Goal: Check status

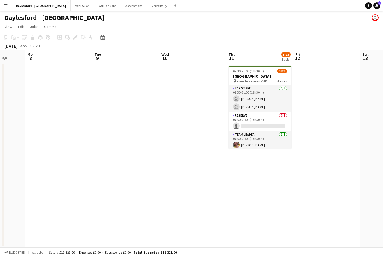
click at [378, 26] on app-page-menu "View Day view expanded Day view collapsed Month view Date picker Jump to [DATE]…" at bounding box center [191, 27] width 383 height 11
click at [375, 22] on app-page-menu "View Day view expanded Day view collapsed Month view Date picker Jump to [DATE]…" at bounding box center [191, 27] width 383 height 11
click at [379, 23] on app-page-menu "View Day view expanded Day view collapsed Month view Date picker Jump to [DATE]…" at bounding box center [191, 27] width 383 height 11
click at [380, 22] on div "Daylesford - [GEOGRAPHIC_DATA] user" at bounding box center [191, 16] width 383 height 11
click at [376, 22] on div "Daylesford - [GEOGRAPHIC_DATA] user" at bounding box center [191, 16] width 383 height 11
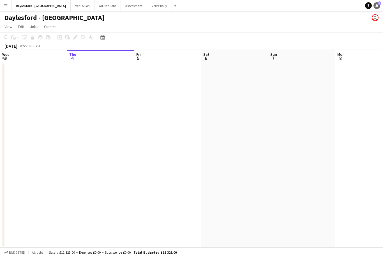
click at [377, 4] on link "Notifications 1" at bounding box center [377, 5] width 7 height 7
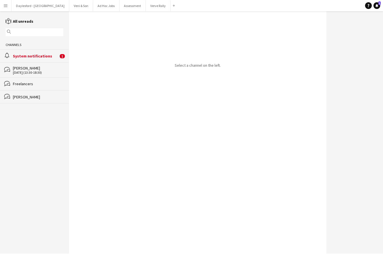
click at [43, 62] on div "alarm System notifications 1" at bounding box center [34, 55] width 69 height 13
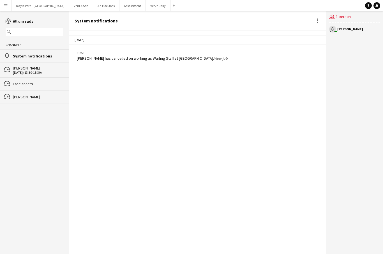
click at [214, 57] on link "View job" at bounding box center [221, 58] width 14 height 5
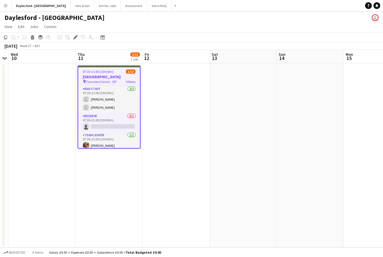
click at [7, 4] on app-icon "Menu" at bounding box center [5, 5] width 4 height 4
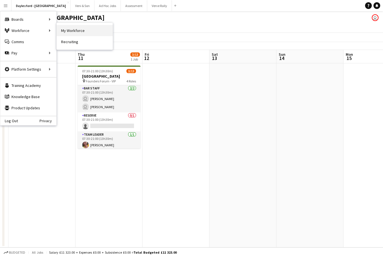
click at [70, 28] on link "My Workforce" at bounding box center [85, 30] width 56 height 11
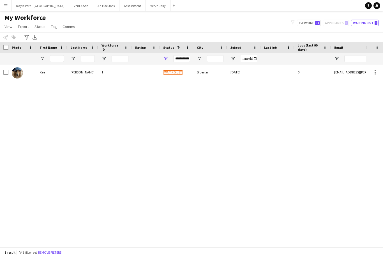
click at [187, 59] on div "**********" at bounding box center [181, 58] width 17 height 7
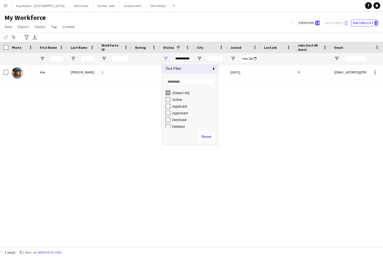
click at [188, 95] on div "(Select All)" at bounding box center [194, 93] width 44 height 4
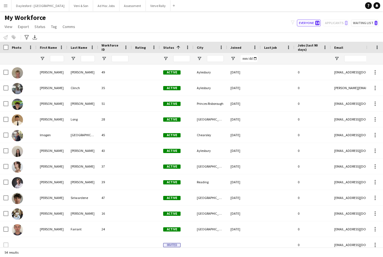
click at [234, 31] on div "My Workforce View Views Default view New view Update view Delete view Edit name…" at bounding box center [191, 22] width 383 height 19
click at [368, 22] on button "Waiting list 1" at bounding box center [365, 23] width 28 height 7
type input "**********"
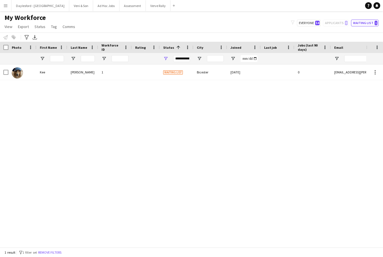
click at [192, 72] on div "Waiting list" at bounding box center [177, 72] width 34 height 15
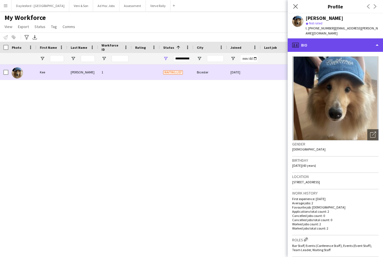
click at [325, 43] on div "profile Bio" at bounding box center [335, 44] width 95 height 13
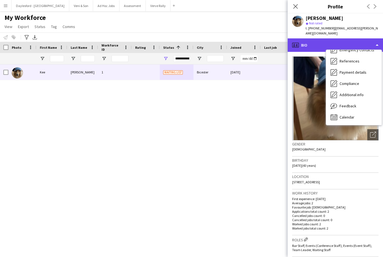
scroll to position [53, 0]
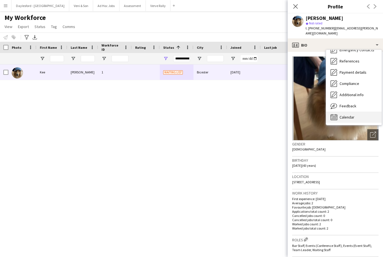
click at [364, 112] on div "Calendar Calendar" at bounding box center [354, 117] width 56 height 11
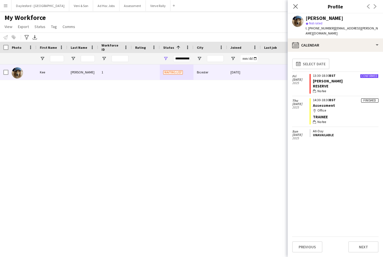
click at [367, 108] on div "map-marker Office" at bounding box center [346, 110] width 66 height 5
click at [370, 99] on div "Finished" at bounding box center [370, 101] width 17 height 4
click at [365, 108] on div "map-marker Office" at bounding box center [346, 110] width 66 height 5
click at [355, 115] on div "Trainee" at bounding box center [346, 117] width 66 height 5
click at [354, 109] on app-crew-calendar-job-card "Finished 14:30-18:30 BST Assessment map-marker Office Trainee wallet No fee" at bounding box center [344, 112] width 69 height 26
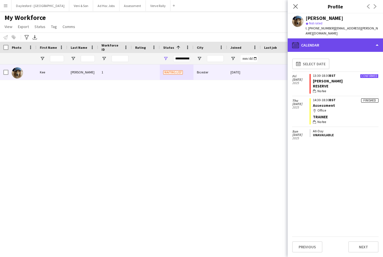
click at [360, 44] on div "calendar-full Calendar" at bounding box center [335, 44] width 95 height 13
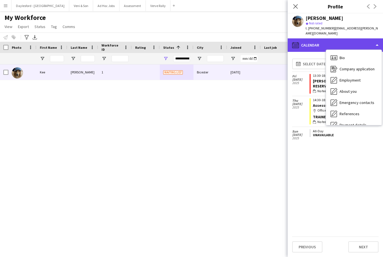
scroll to position [0, 0]
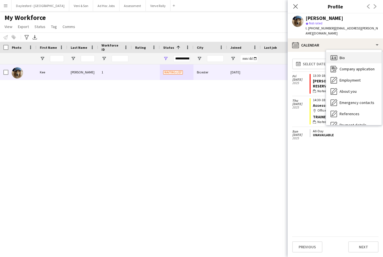
click at [364, 53] on div "Bio Bio" at bounding box center [354, 57] width 56 height 11
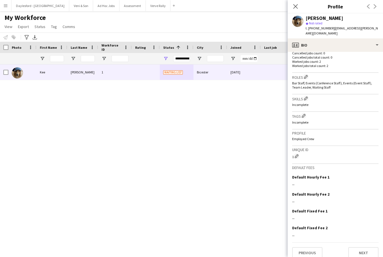
scroll to position [163, 0]
click at [371, 248] on button "Next" at bounding box center [364, 253] width 30 height 11
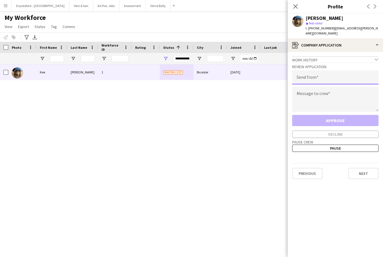
click at [351, 70] on input "email" at bounding box center [336, 77] width 86 height 14
click at [298, 4] on icon at bounding box center [295, 6] width 5 height 5
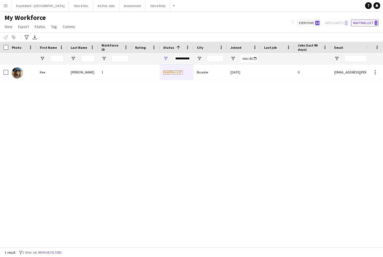
click at [184, 59] on div "**********" at bounding box center [181, 58] width 17 height 7
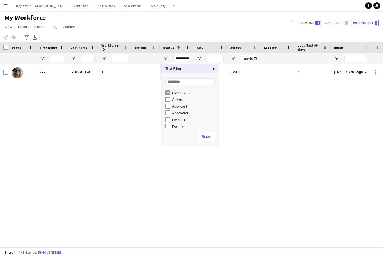
click at [184, 92] on div "(Select All)" at bounding box center [194, 93] width 44 height 4
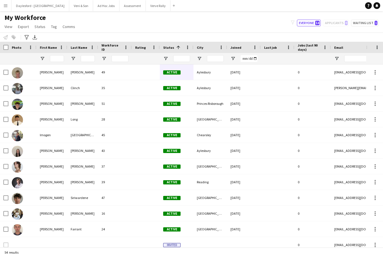
click at [219, 28] on div "My Workforce View Views Default view New view Update view Delete view Edit name…" at bounding box center [191, 22] width 383 height 19
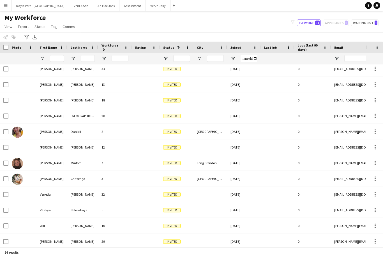
scroll to position [0, 0]
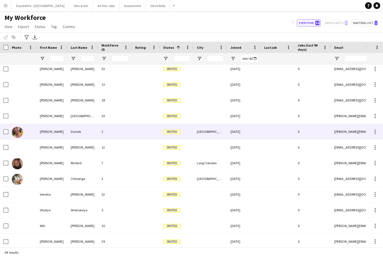
click at [220, 124] on div "Oxford" at bounding box center [211, 131] width 34 height 15
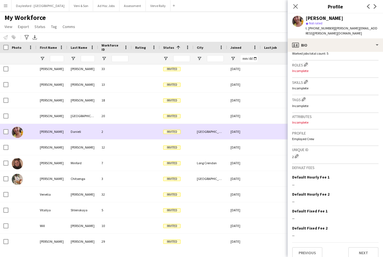
scroll to position [175, 0]
click at [369, 249] on button "Next" at bounding box center [364, 253] width 30 height 11
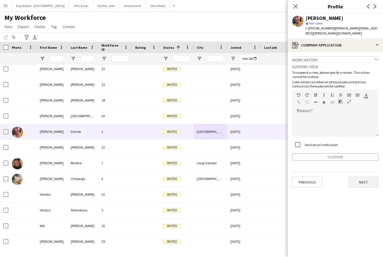
click at [371, 179] on button "Next" at bounding box center [364, 182] width 30 height 11
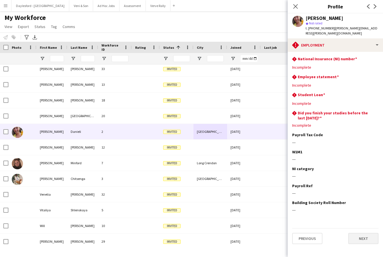
click at [365, 233] on button "Next" at bounding box center [364, 238] width 30 height 11
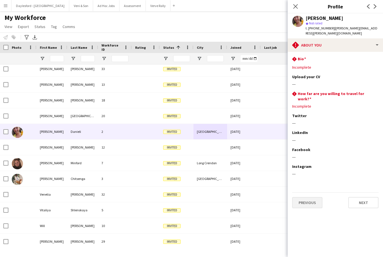
click at [314, 197] on button "Previous" at bounding box center [308, 202] width 30 height 11
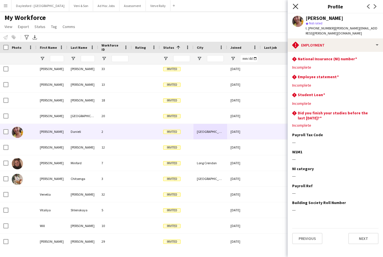
click at [298, 7] on icon "Close pop-in" at bounding box center [295, 6] width 5 height 5
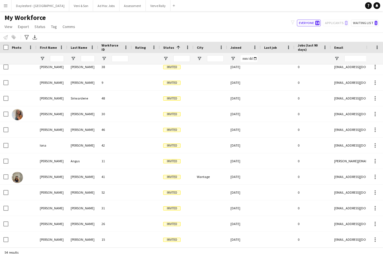
scroll to position [353, 0]
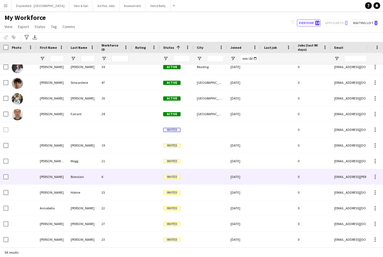
click at [138, 138] on div at bounding box center [146, 145] width 28 height 15
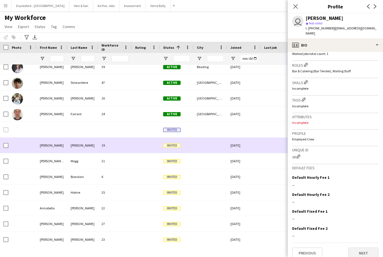
click at [376, 248] on button "Next" at bounding box center [364, 253] width 30 height 11
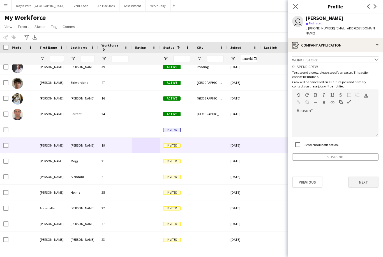
click at [371, 180] on button "Next" at bounding box center [364, 182] width 30 height 11
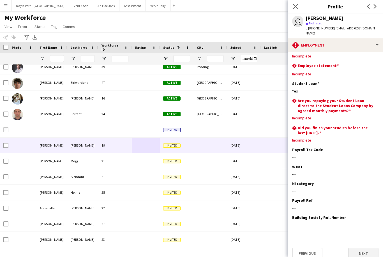
click at [375, 248] on button "Next" at bounding box center [364, 253] width 30 height 11
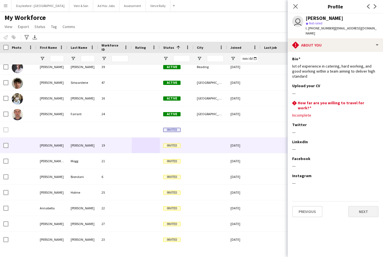
click at [369, 206] on button "Next" at bounding box center [364, 211] width 30 height 11
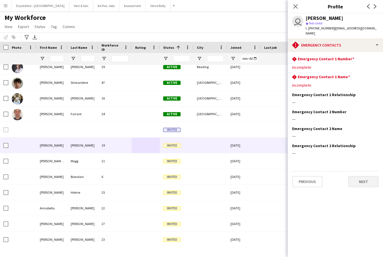
click at [367, 176] on button "Next" at bounding box center [364, 181] width 30 height 11
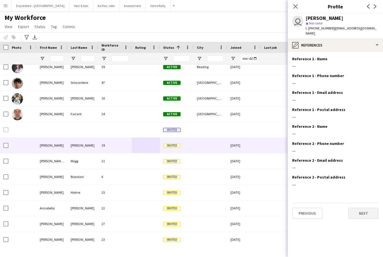
click at [370, 208] on button "Next" at bounding box center [364, 213] width 30 height 11
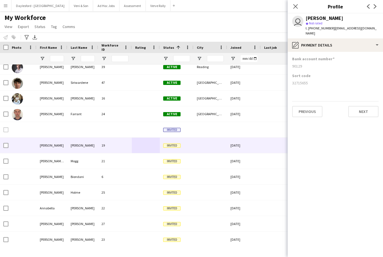
click at [375, 101] on div "Previous Next" at bounding box center [336, 109] width 86 height 16
click at [369, 109] on button "Next" at bounding box center [364, 111] width 30 height 11
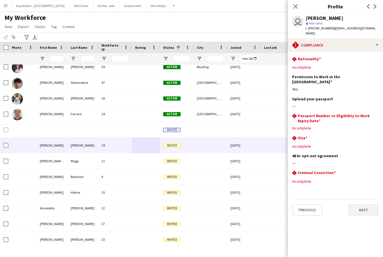
click at [370, 205] on button "Next" at bounding box center [364, 210] width 30 height 11
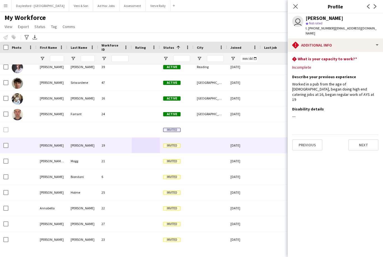
click at [371, 198] on app-section-data-types "rhombus-alert What is your capacity to work? Edit this field Incomplete Describ…" at bounding box center [335, 154] width 95 height 205
click at [371, 140] on button "Next" at bounding box center [364, 145] width 30 height 11
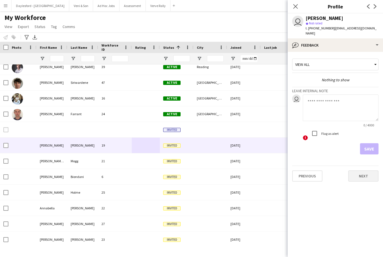
click at [371, 176] on button "Next" at bounding box center [364, 176] width 30 height 11
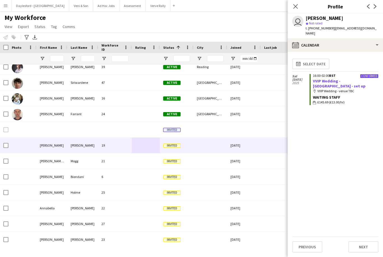
click at [353, 79] on link "VVIP Wedding - [GEOGRAPHIC_DATA] - set up" at bounding box center [339, 84] width 53 height 10
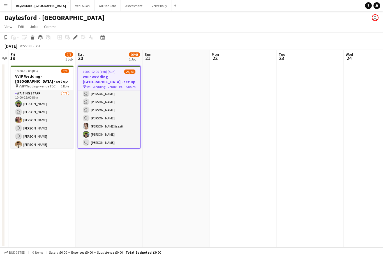
scroll to position [348, 0]
click at [10, 10] on button "Menu" at bounding box center [5, 5] width 11 height 11
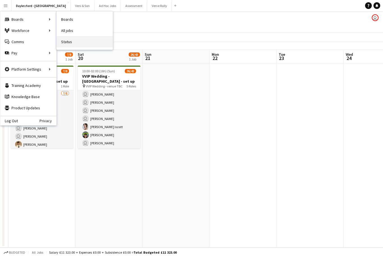
click at [68, 43] on link "Status" at bounding box center [85, 41] width 56 height 11
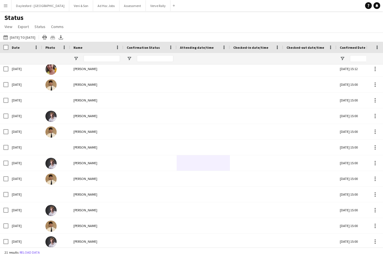
click at [22, 59] on div at bounding box center [25, 58] width 27 height 11
click at [27, 58] on div at bounding box center [25, 58] width 27 height 11
click at [38, 47] on span at bounding box center [36, 47] width 5 height 5
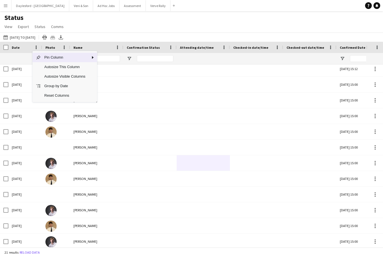
click at [219, 20] on div "Status View Views Default view New view Update view Delete view Edit name Custo…" at bounding box center [191, 22] width 383 height 19
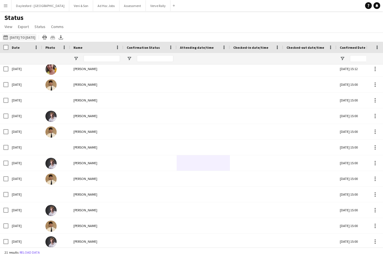
click at [36, 37] on button "04-09-2025 to 10-09-2025 04-09-2025 to 10-09-2025" at bounding box center [19, 37] width 34 height 7
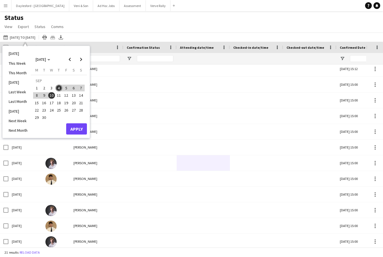
click at [74, 104] on span "20" at bounding box center [73, 103] width 7 height 7
click at [72, 104] on span "20" at bounding box center [73, 103] width 7 height 7
click at [79, 126] on button "Apply" at bounding box center [76, 129] width 21 height 11
